Goal: Information Seeking & Learning: Learn about a topic

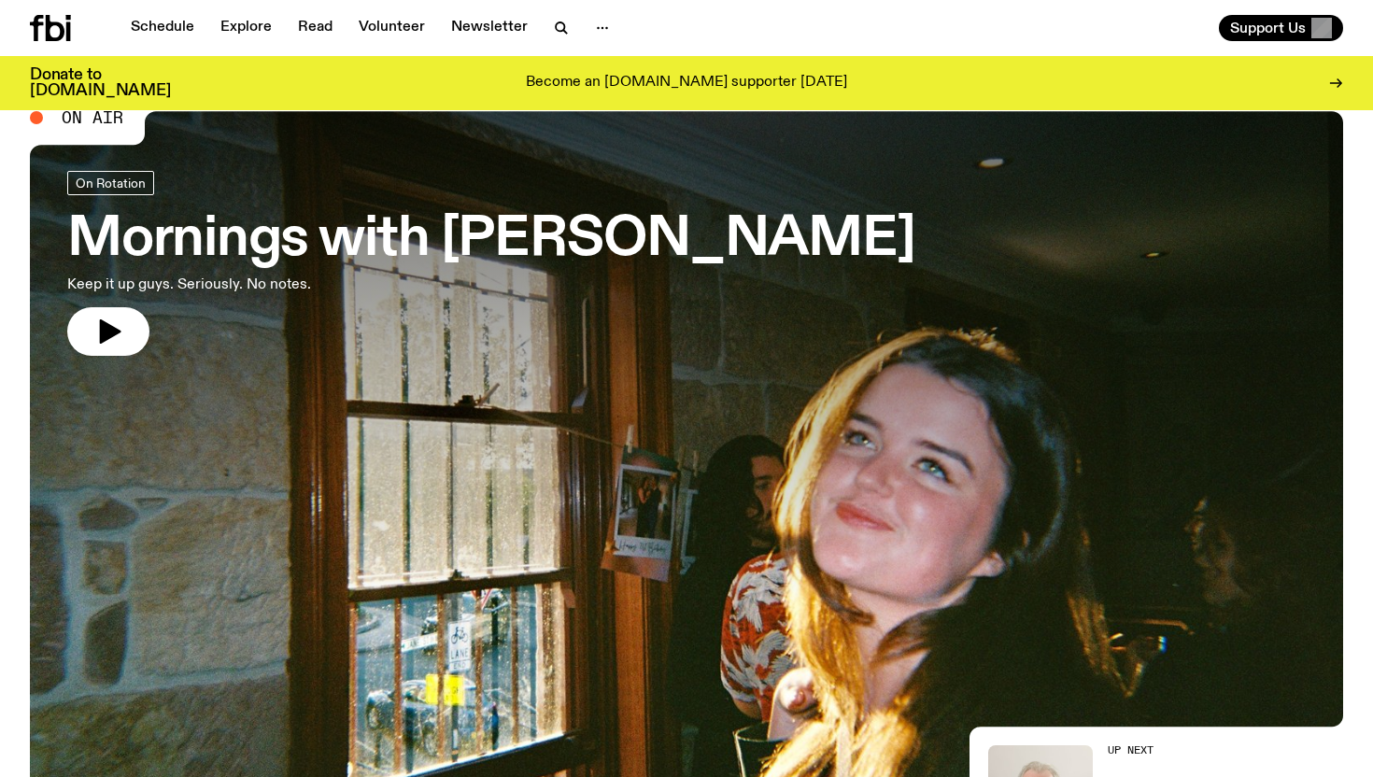
scroll to position [46, 0]
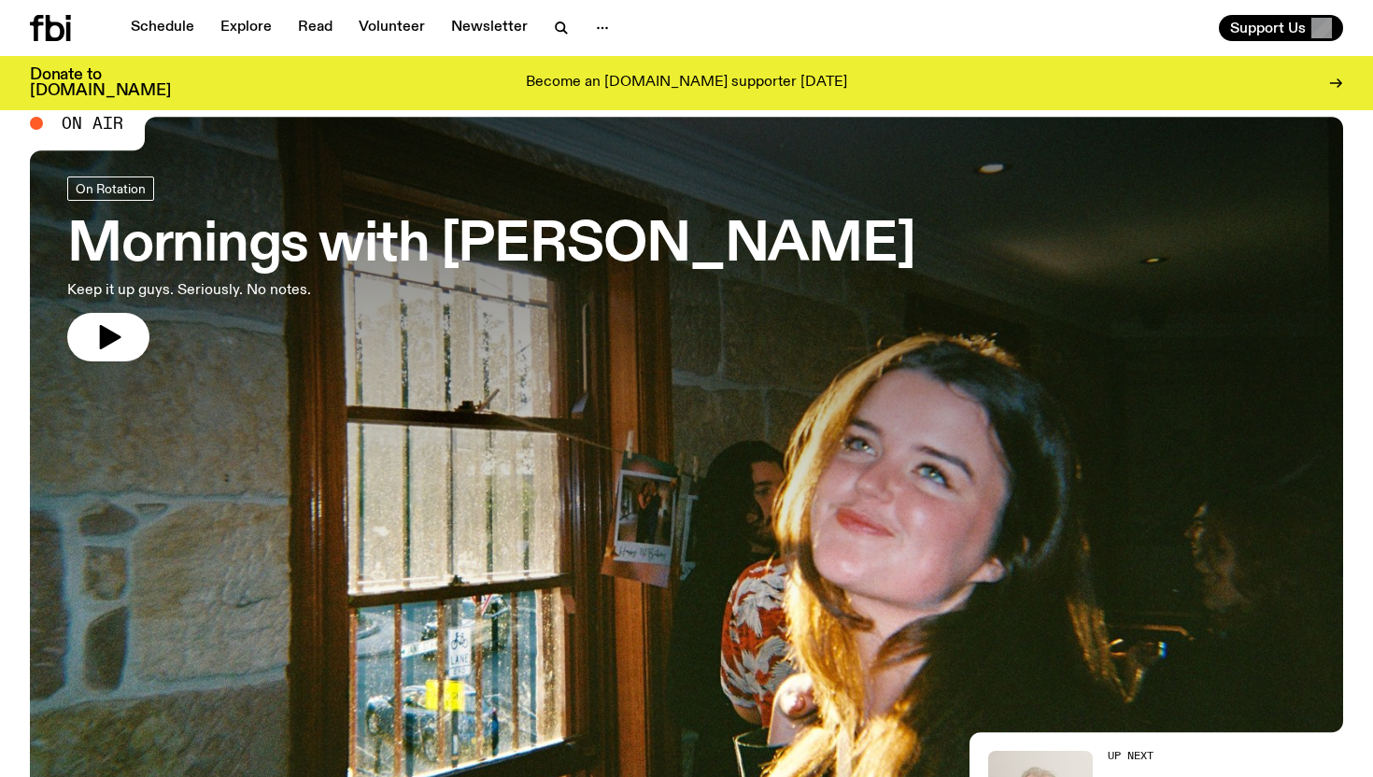
click at [277, 253] on h3 "Mornings with [PERSON_NAME]" at bounding box center [491, 245] width 848 height 52
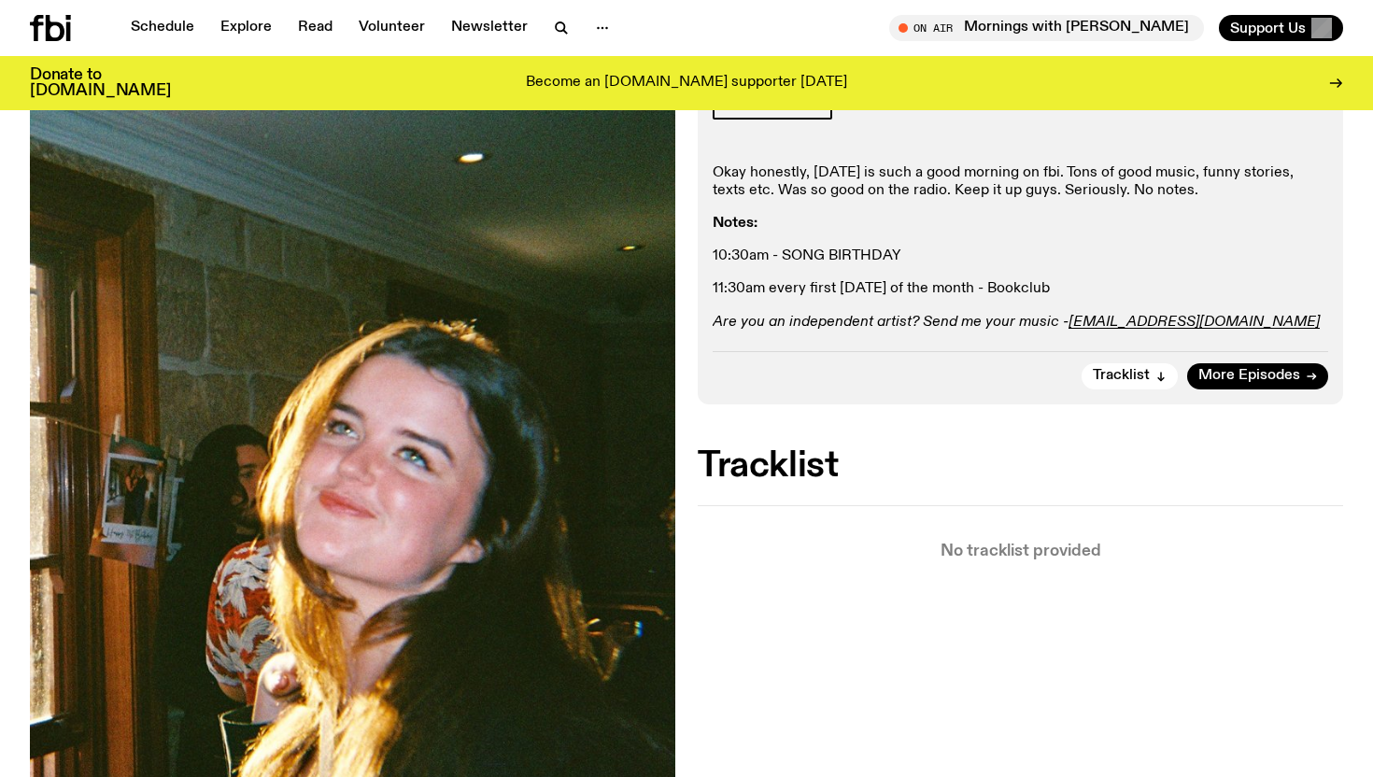
scroll to position [418, 0]
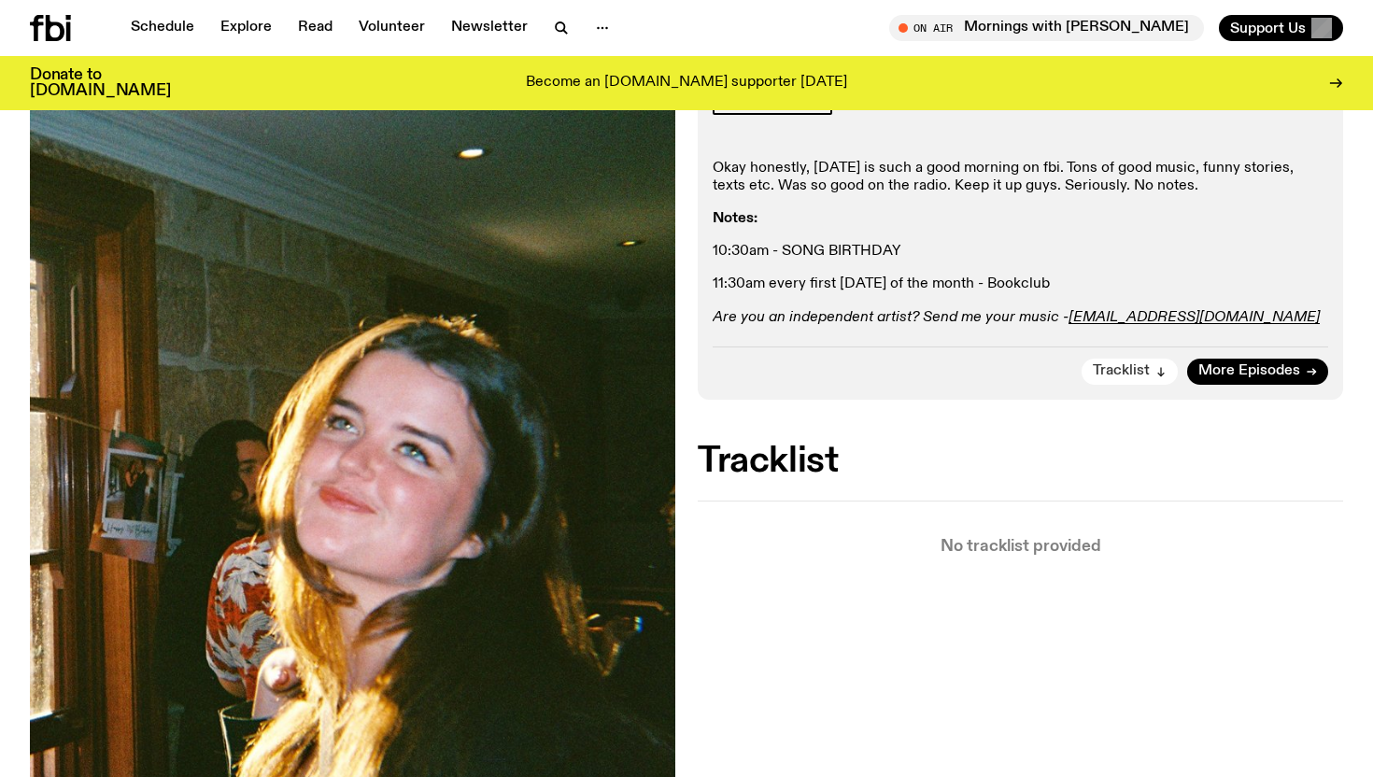
click at [1123, 364] on span "Tracklist" at bounding box center [1121, 371] width 57 height 14
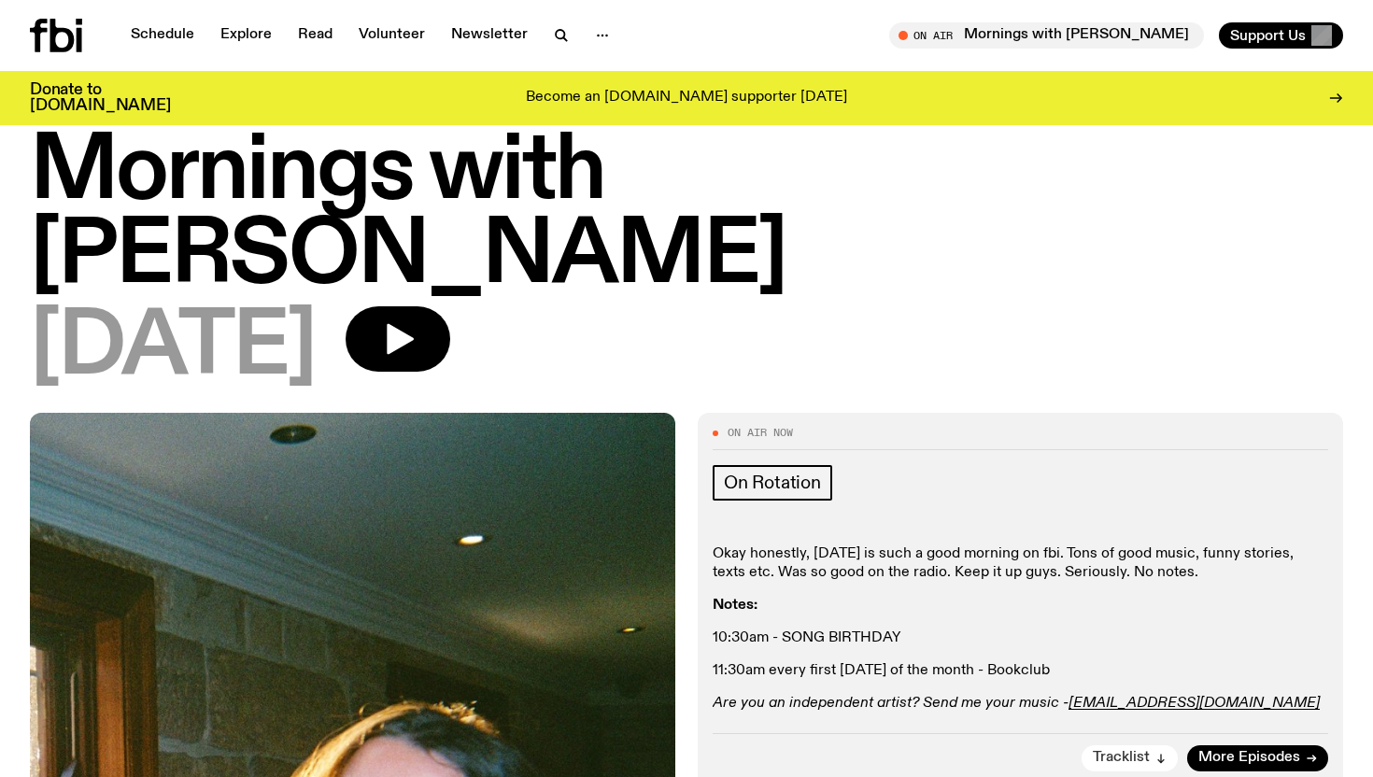
scroll to position [0, 0]
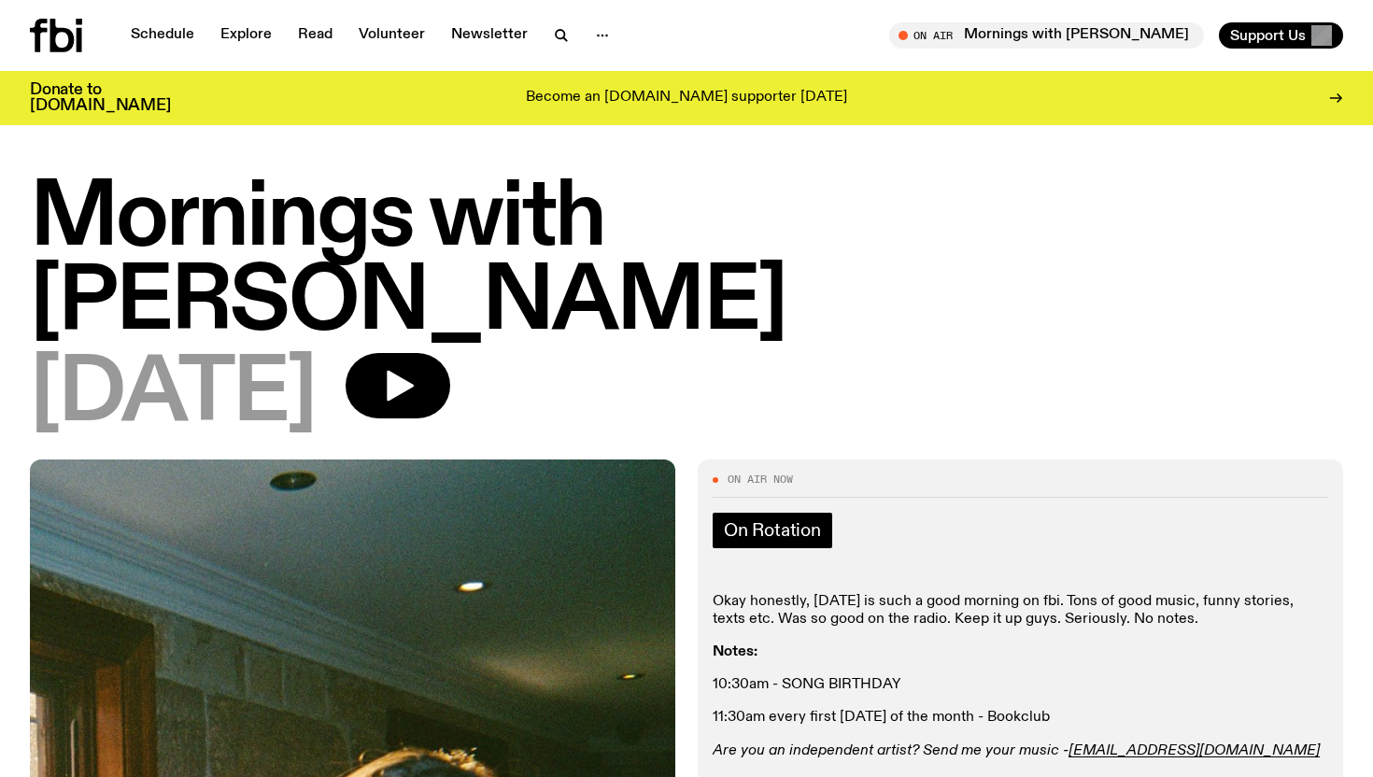
click at [777, 520] on span "On Rotation" at bounding box center [772, 530] width 97 height 21
